Goal: Task Accomplishment & Management: Manage account settings

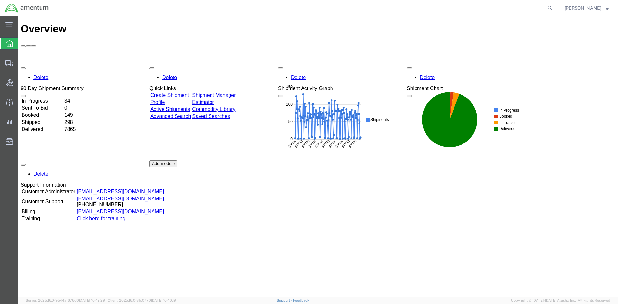
click at [232, 92] on link "Shipment Manager" at bounding box center [213, 94] width 43 height 5
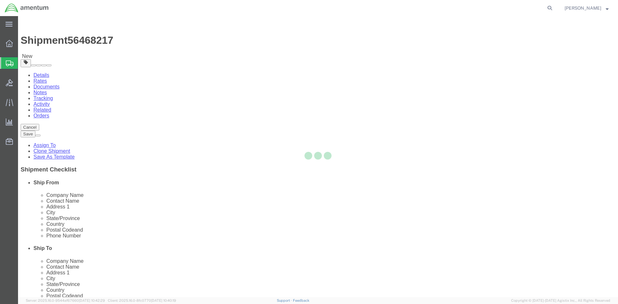
select select "42668"
select select "42726"
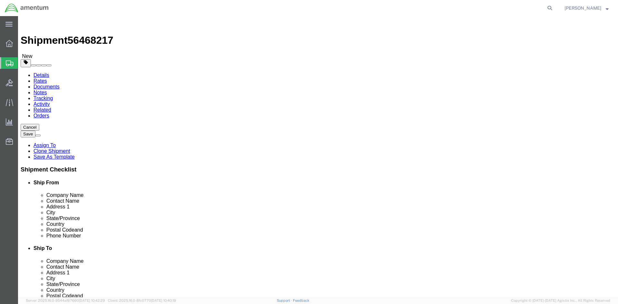
click button "Rate Shipment"
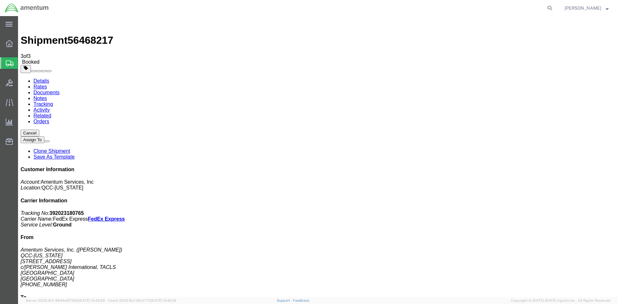
drag, startPoint x: 229, startPoint y: 115, endPoint x: 258, endPoint y: 114, distance: 29.3
copy td "392023180765"
